Goal: Task Accomplishment & Management: Use online tool/utility

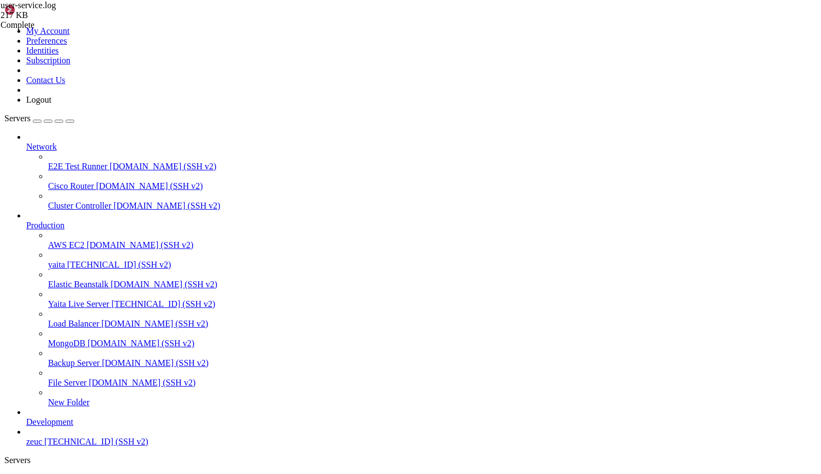
scroll to position [5, 1]
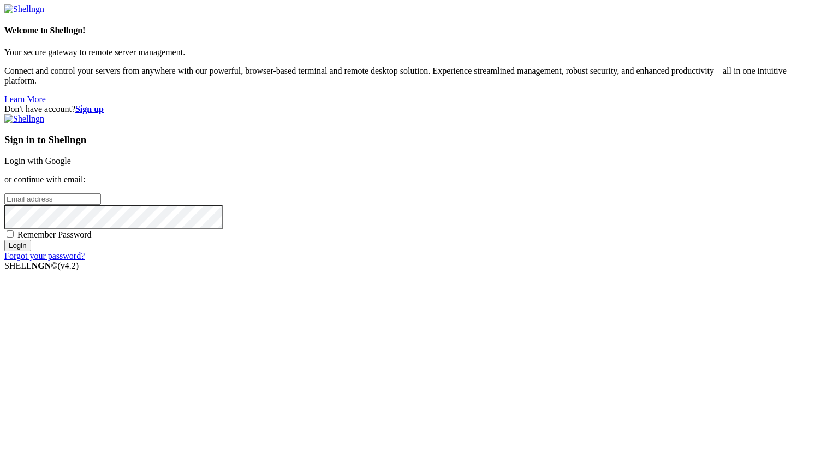
click at [71, 165] on link "Login with Google" at bounding box center [37, 160] width 67 height 9
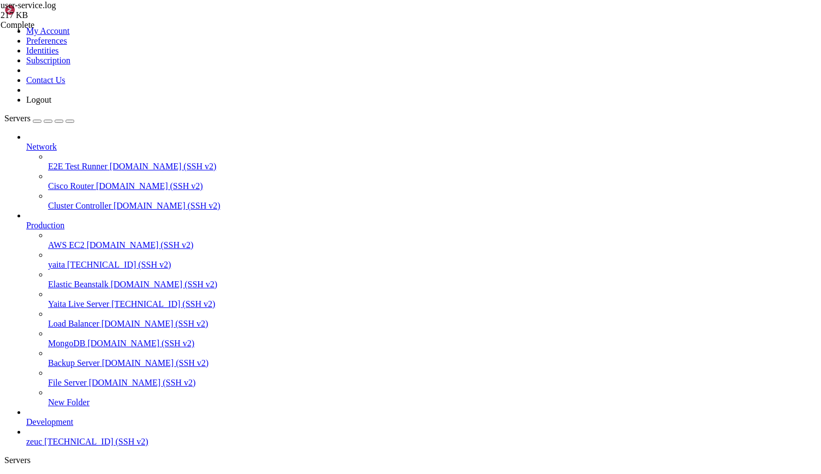
scroll to position [1021, 0]
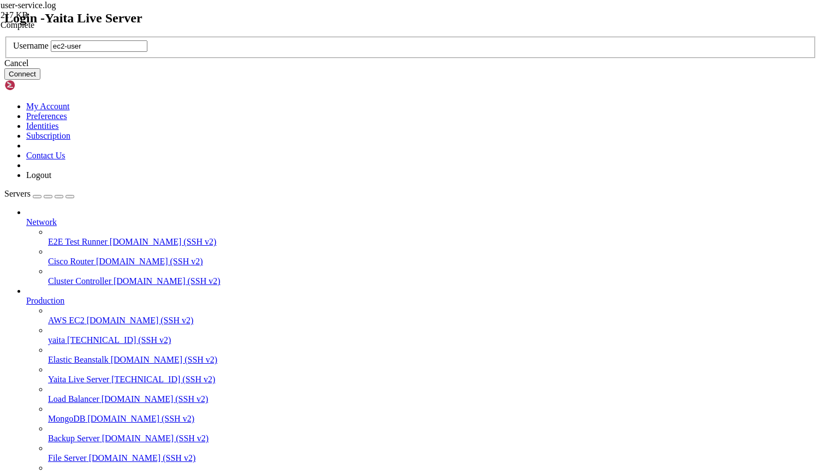
type input "ec2-user"
click at [40, 80] on button "Connect" at bounding box center [22, 73] width 36 height 11
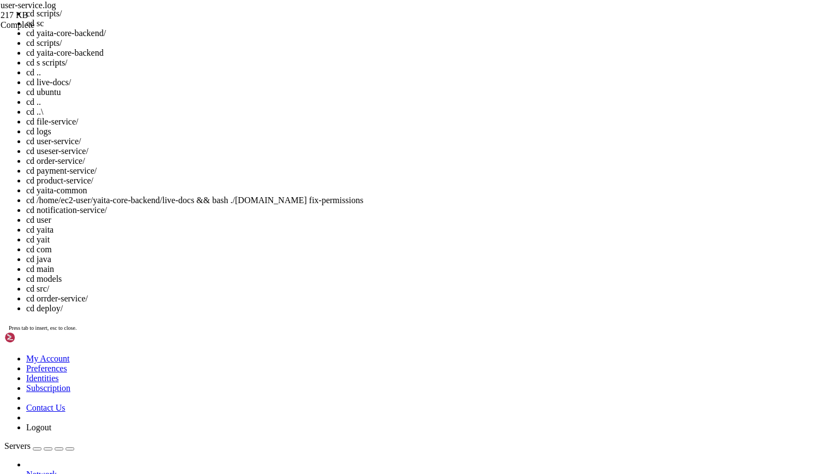
scroll to position [46, 0]
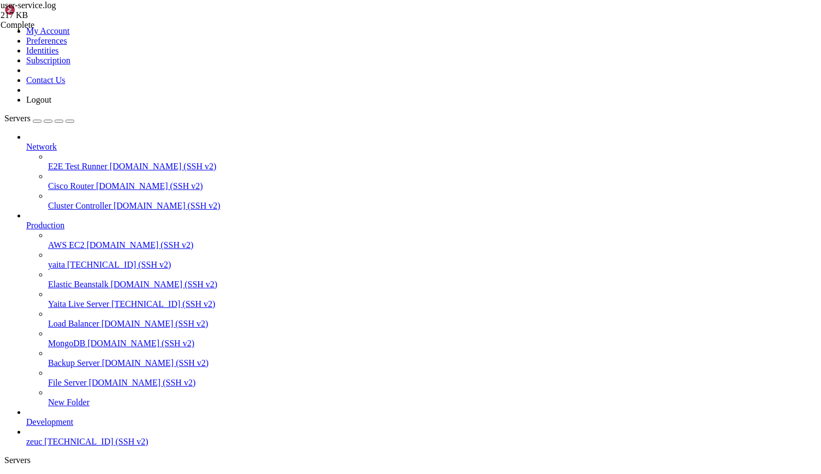
drag, startPoint x: 40, startPoint y: 825, endPoint x: 209, endPoint y: 828, distance: 168.7
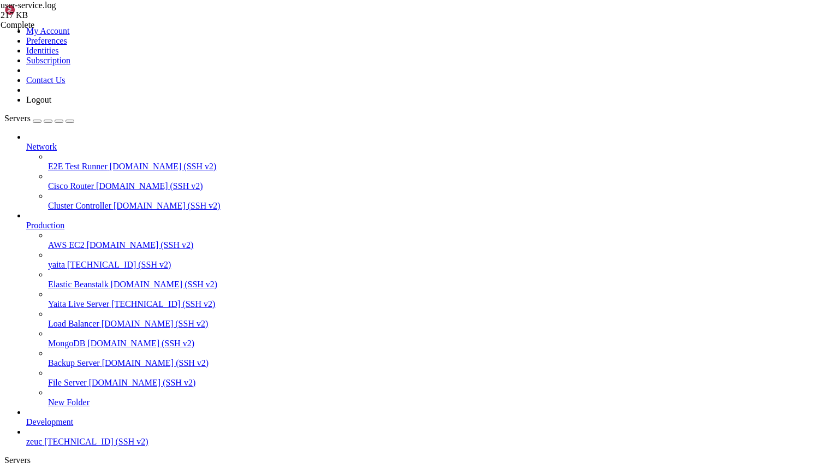
scroll to position [316, 0]
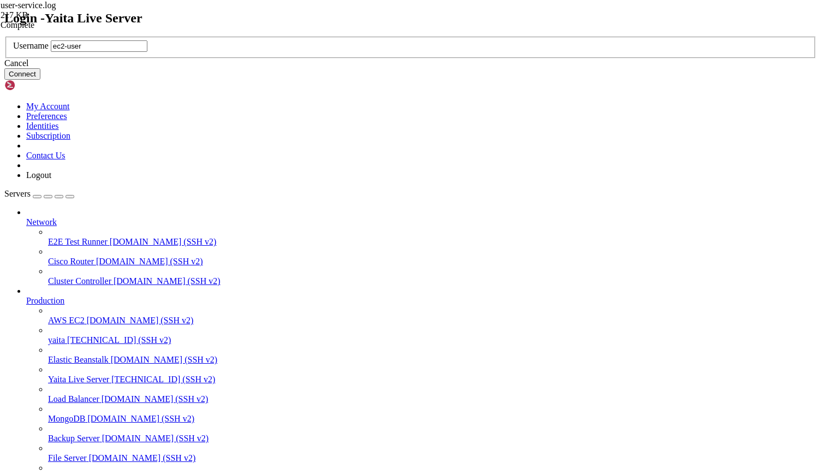
type input "ec2-user"
click at [40, 80] on button "Connect" at bounding box center [22, 73] width 36 height 11
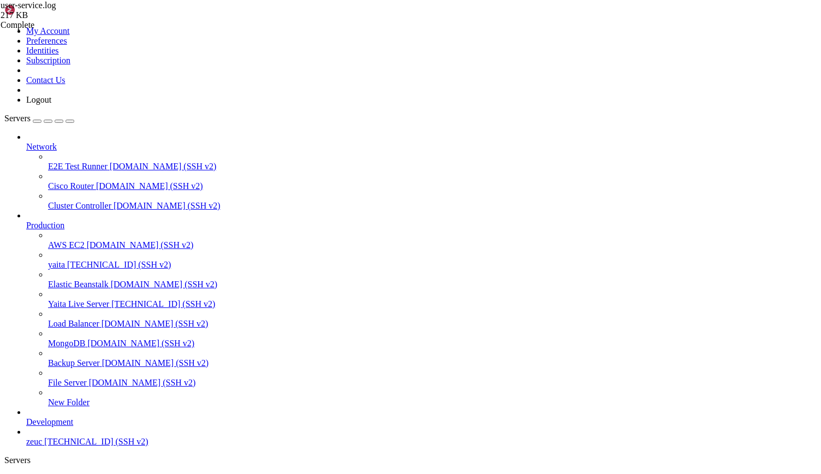
click at [87, 473] on span "Yaita Live Server" at bounding box center [56, 478] width 61 height 9
drag, startPoint x: 8, startPoint y: 1076, endPoint x: 97, endPoint y: 1073, distance: 89.6
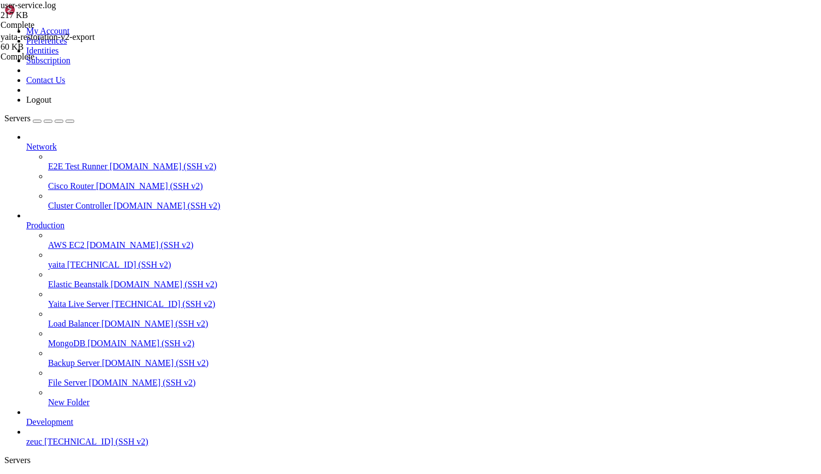
drag, startPoint x: 114, startPoint y: 1075, endPoint x: 9, endPoint y: 1076, distance: 104.3
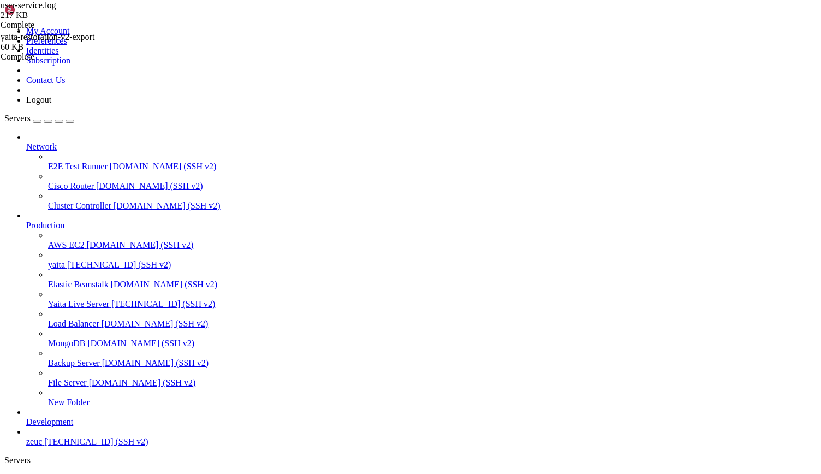
scroll to position [3870, 0]
drag, startPoint x: 225, startPoint y: 846, endPoint x: 20, endPoint y: 781, distance: 215.8
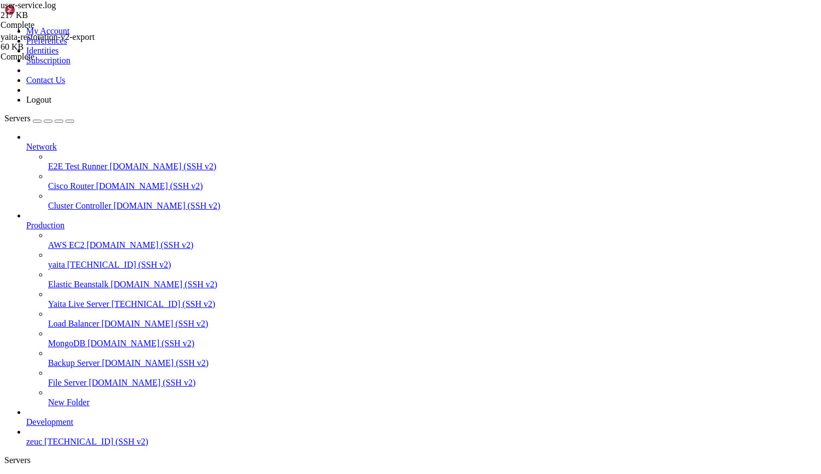
type input "/home/ec2-user/yaita-frontend"
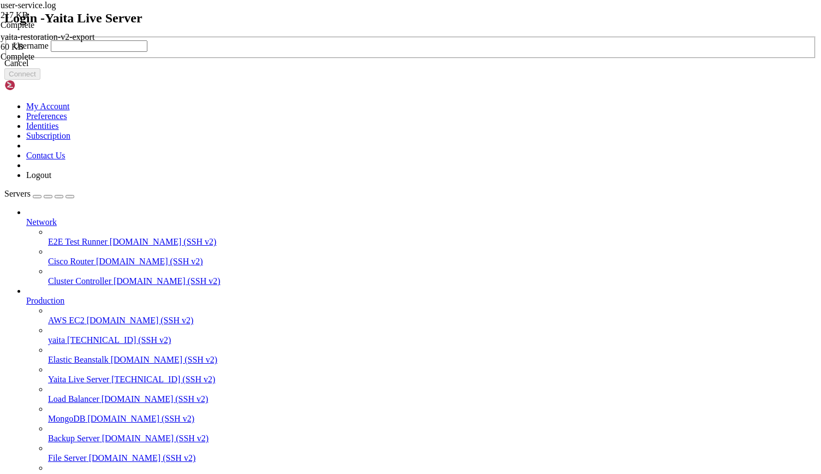
drag, startPoint x: 456, startPoint y: 255, endPoint x: 467, endPoint y: 243, distance: 16.2
click at [467, 52] on div "Username" at bounding box center [410, 45] width 795 height 11
click at [147, 52] on input "text" at bounding box center [99, 45] width 97 height 11
type input "ec2-user"
click at [40, 80] on button "Connect" at bounding box center [22, 73] width 36 height 11
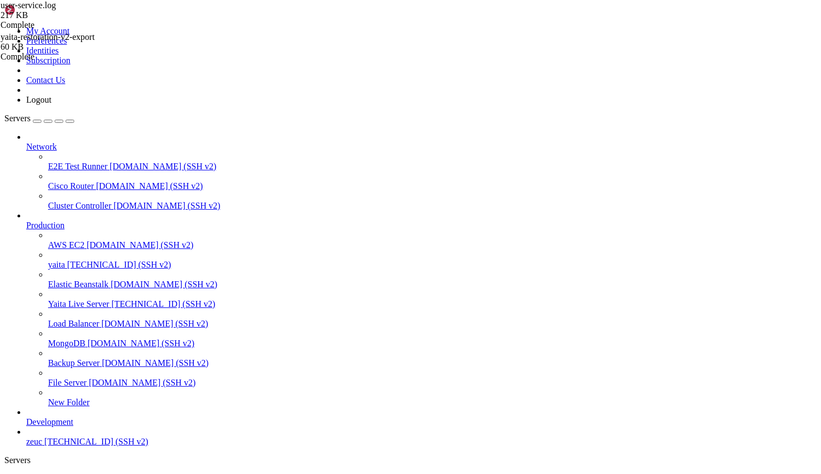
type input "/home/ec2-user"
